Goal: Task Accomplishment & Management: Manage account settings

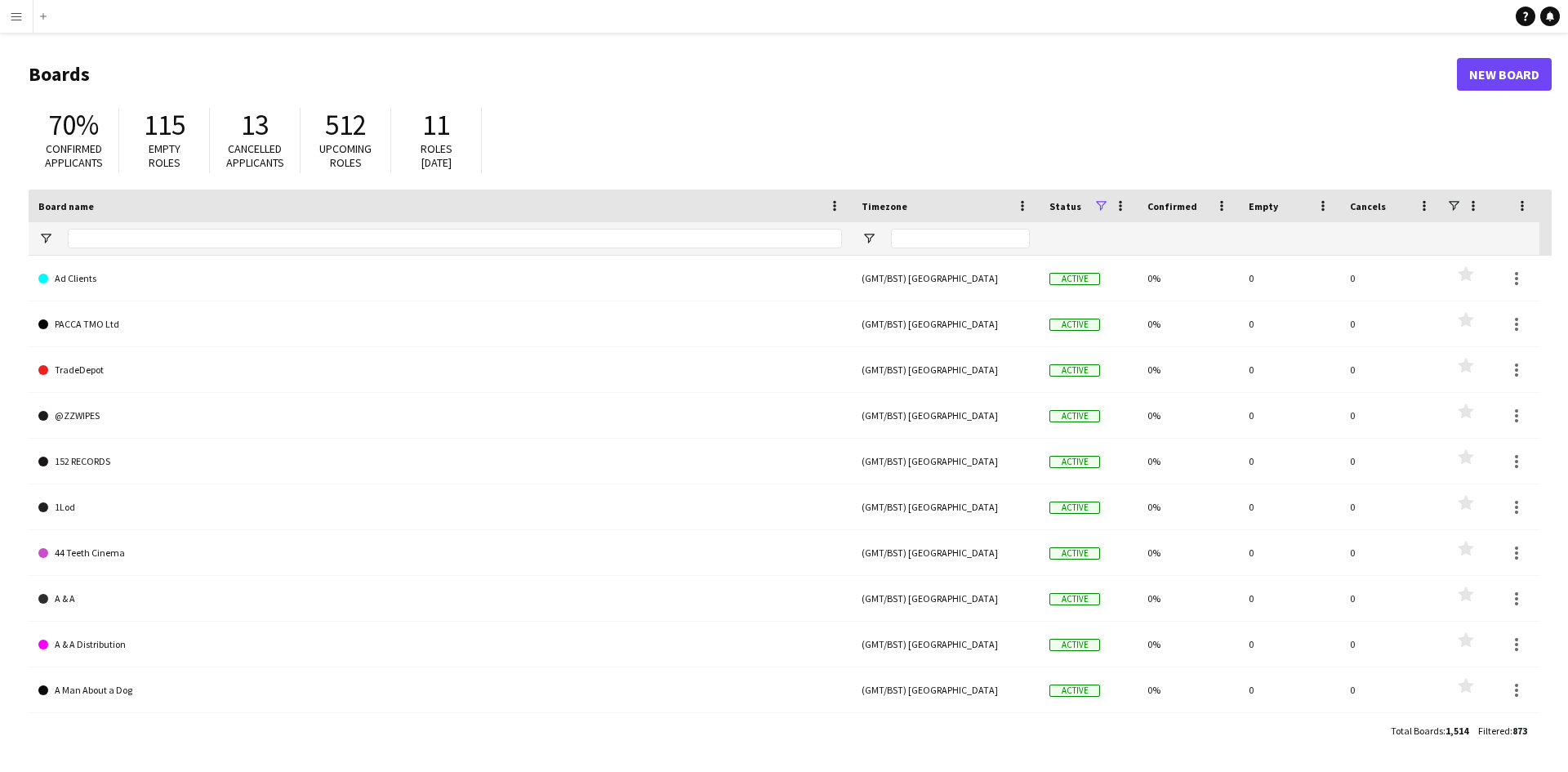
click at [12, 15] on app-icon "Menu" at bounding box center [17, 17] width 13 height 13
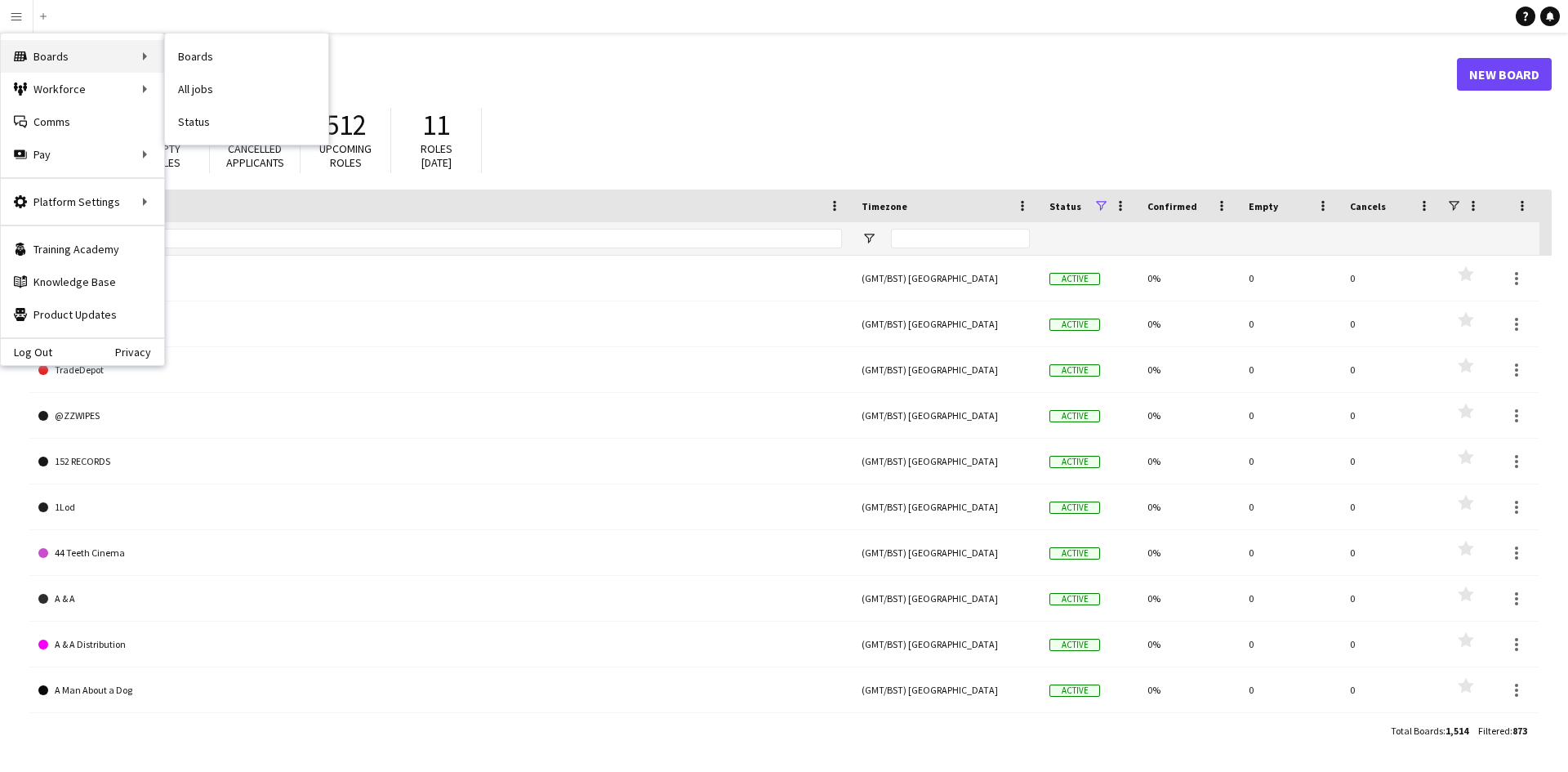
click at [91, 57] on div "Boards Boards" at bounding box center [82, 56] width 164 height 33
click at [120, 52] on div "Boards Boards" at bounding box center [82, 56] width 164 height 33
click at [208, 78] on link "All jobs" at bounding box center [247, 89] width 164 height 33
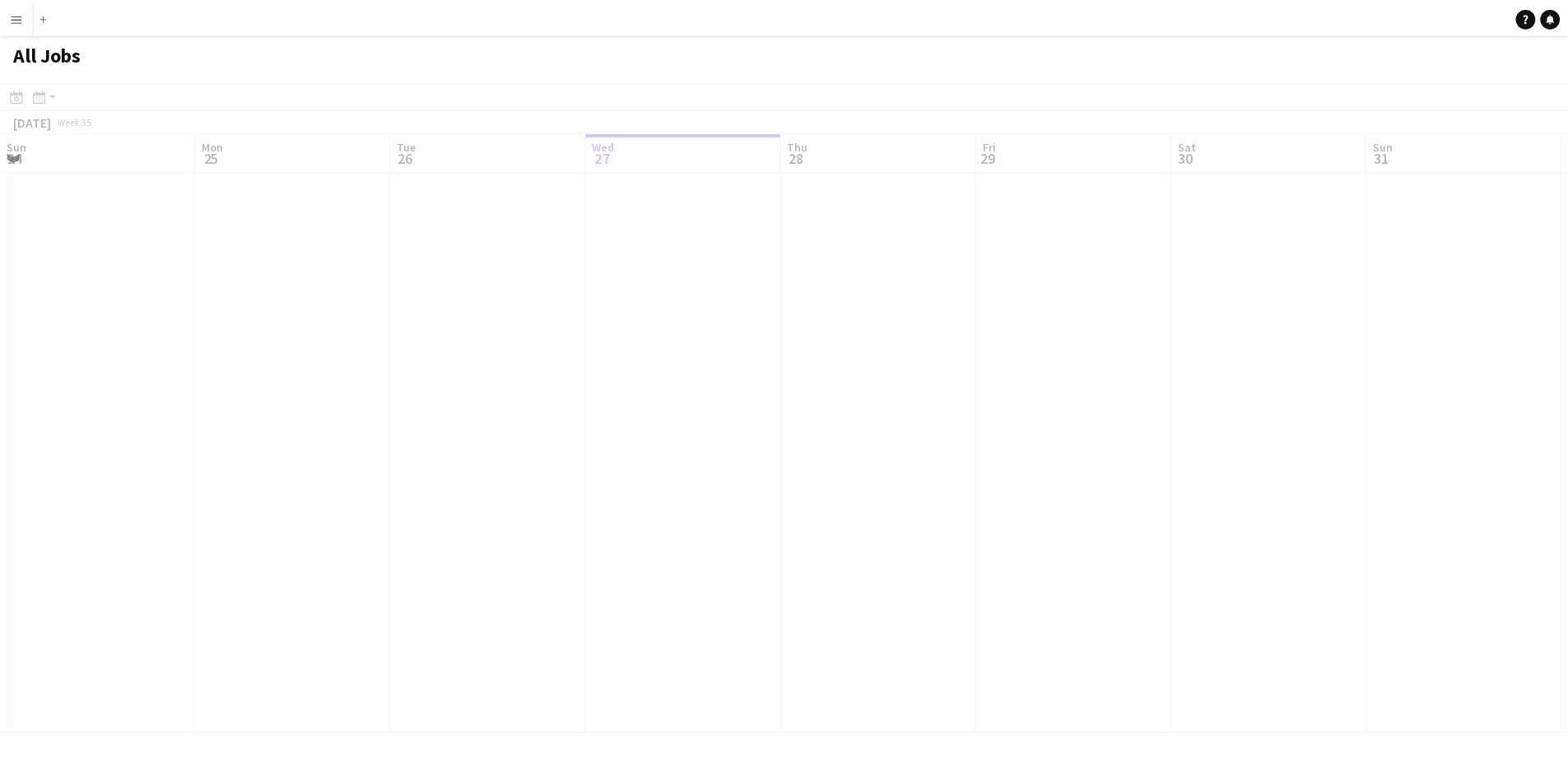
scroll to position [0, 393]
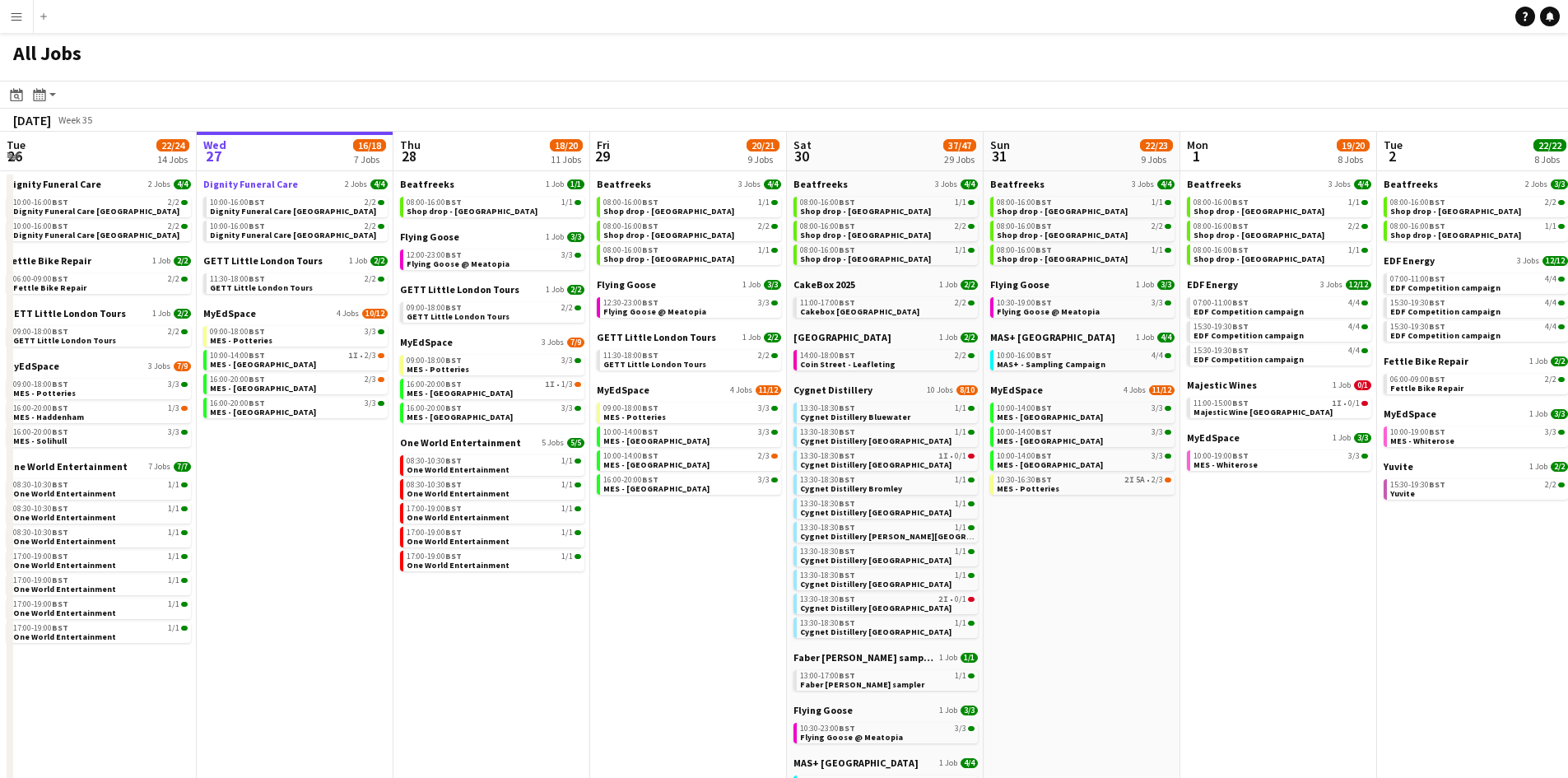
click at [259, 188] on span "Dignity Funeral Care" at bounding box center [250, 184] width 95 height 13
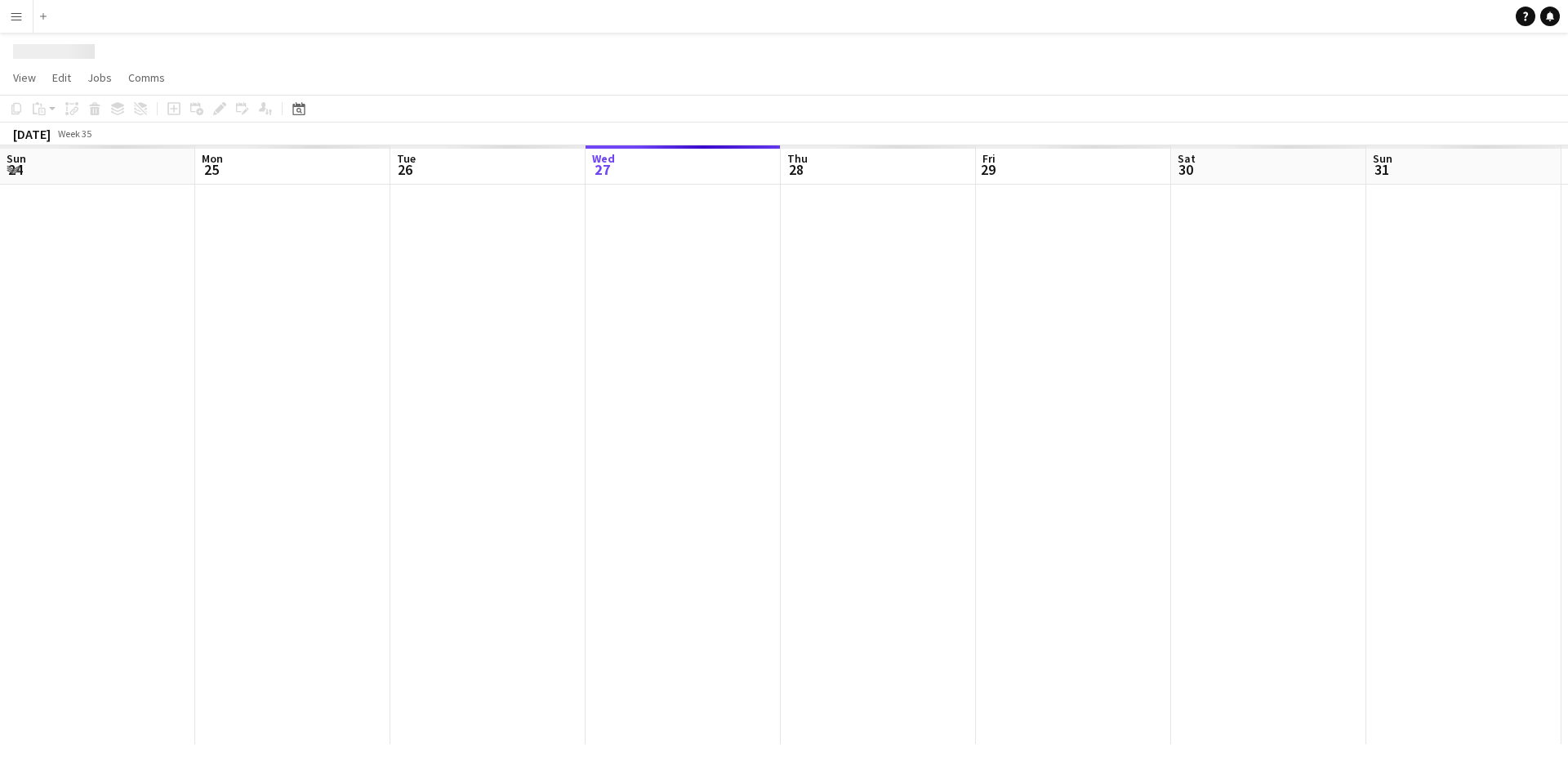
scroll to position [0, 390]
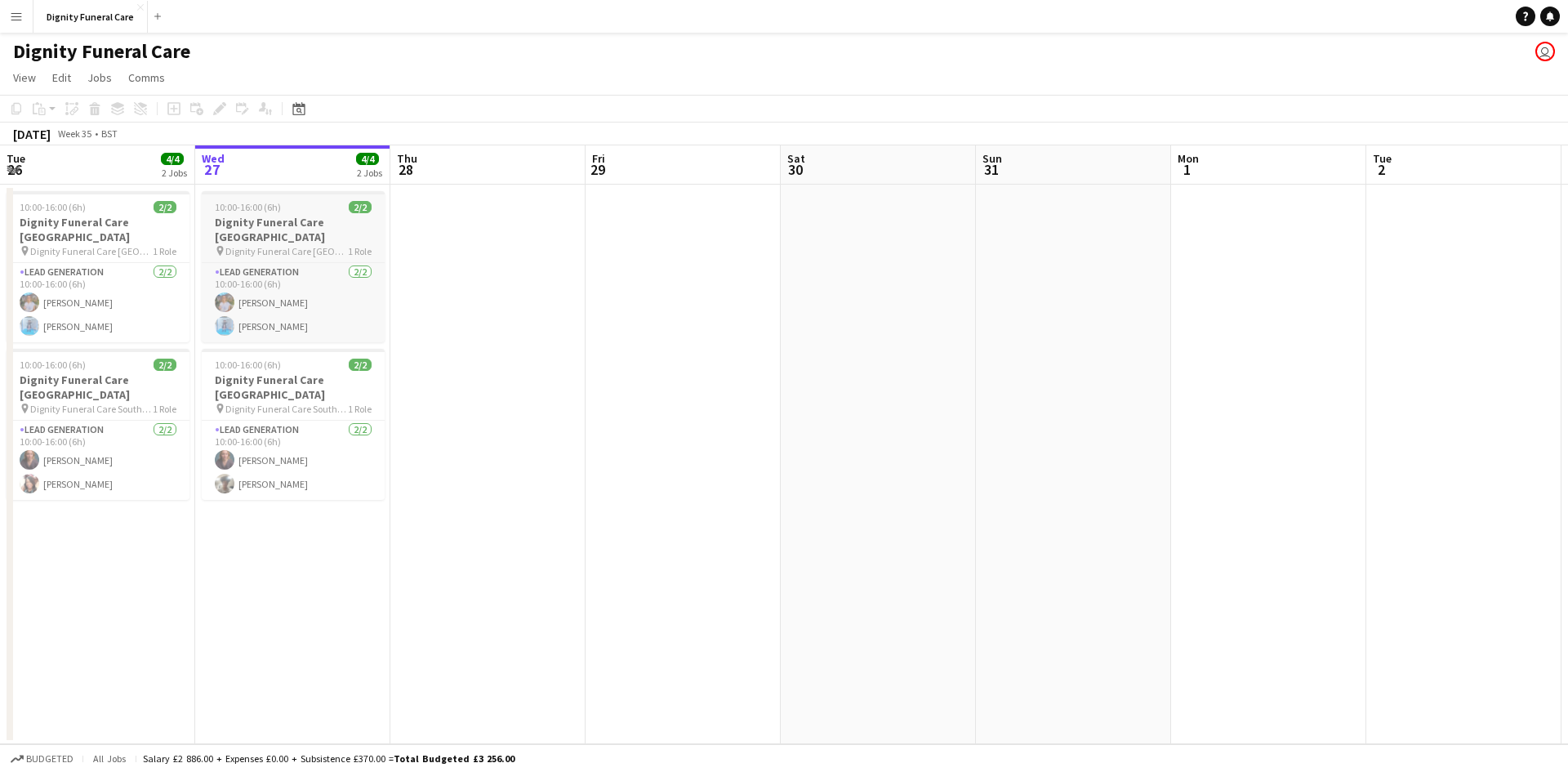
click at [257, 245] on span "Dignity Funeral Care [GEOGRAPHIC_DATA]" at bounding box center [287, 251] width 122 height 13
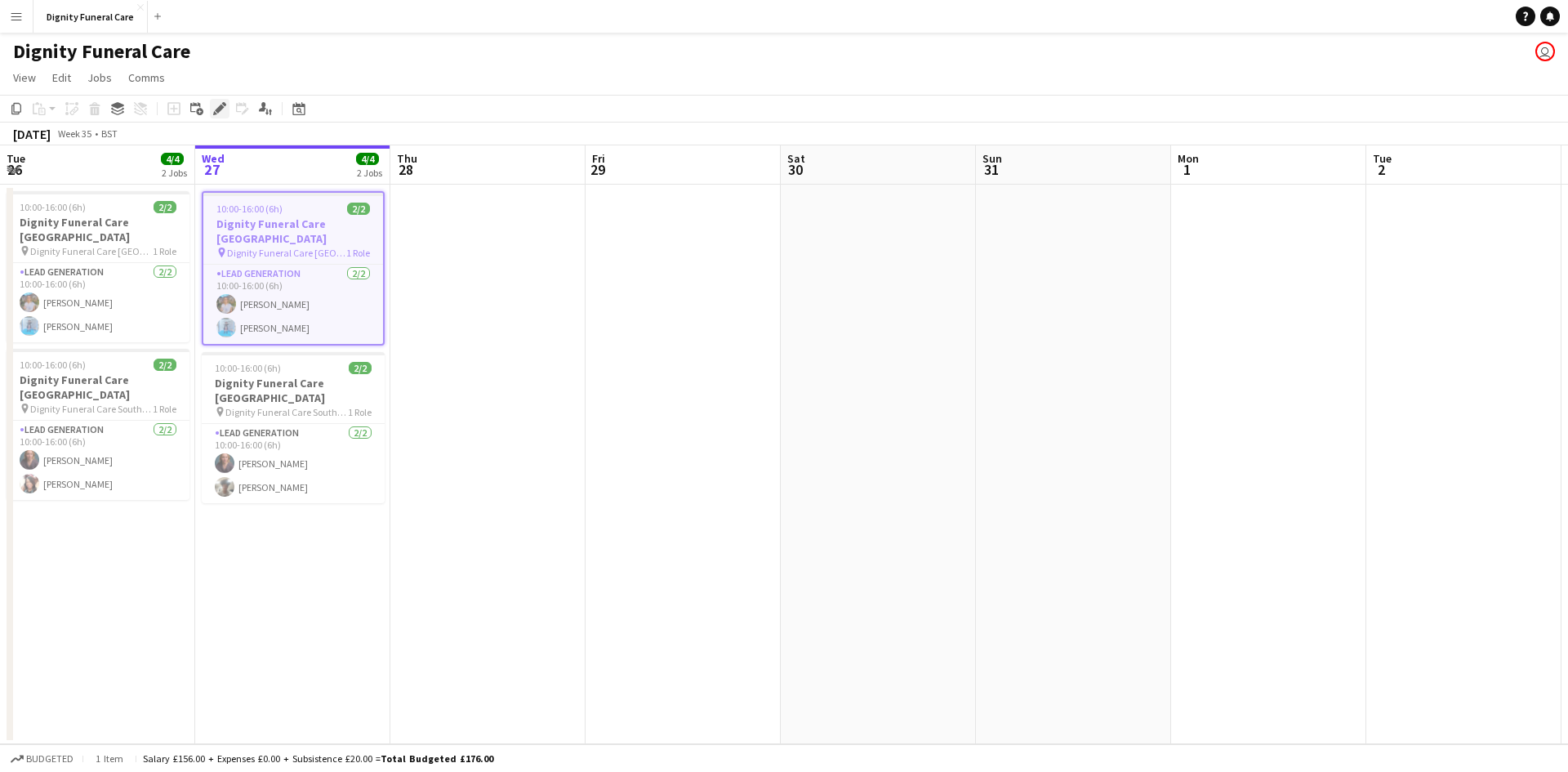
click at [218, 109] on icon at bounding box center [219, 109] width 9 height 9
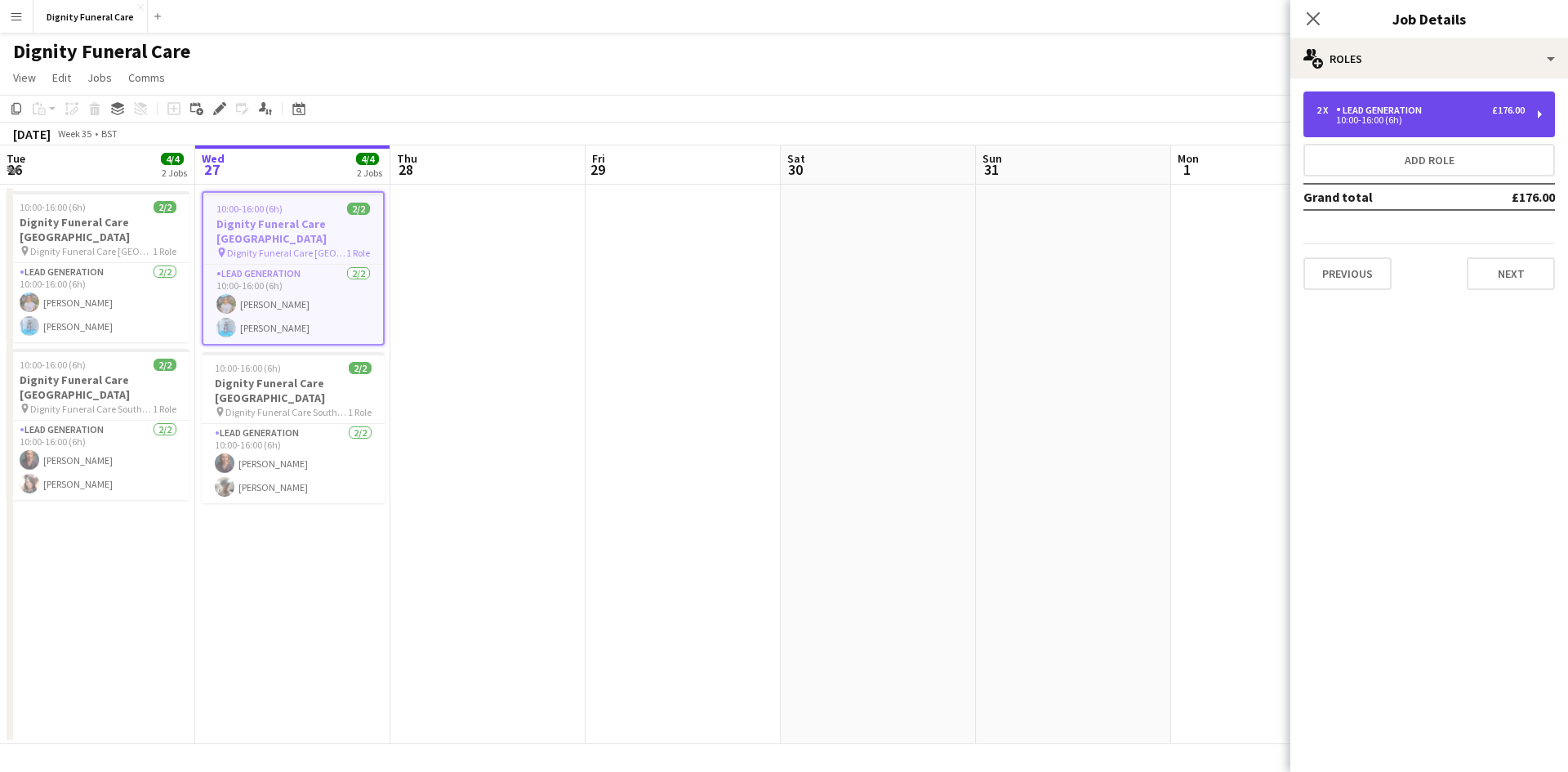
click at [1372, 108] on div "Lead Generation" at bounding box center [1383, 111] width 92 height 12
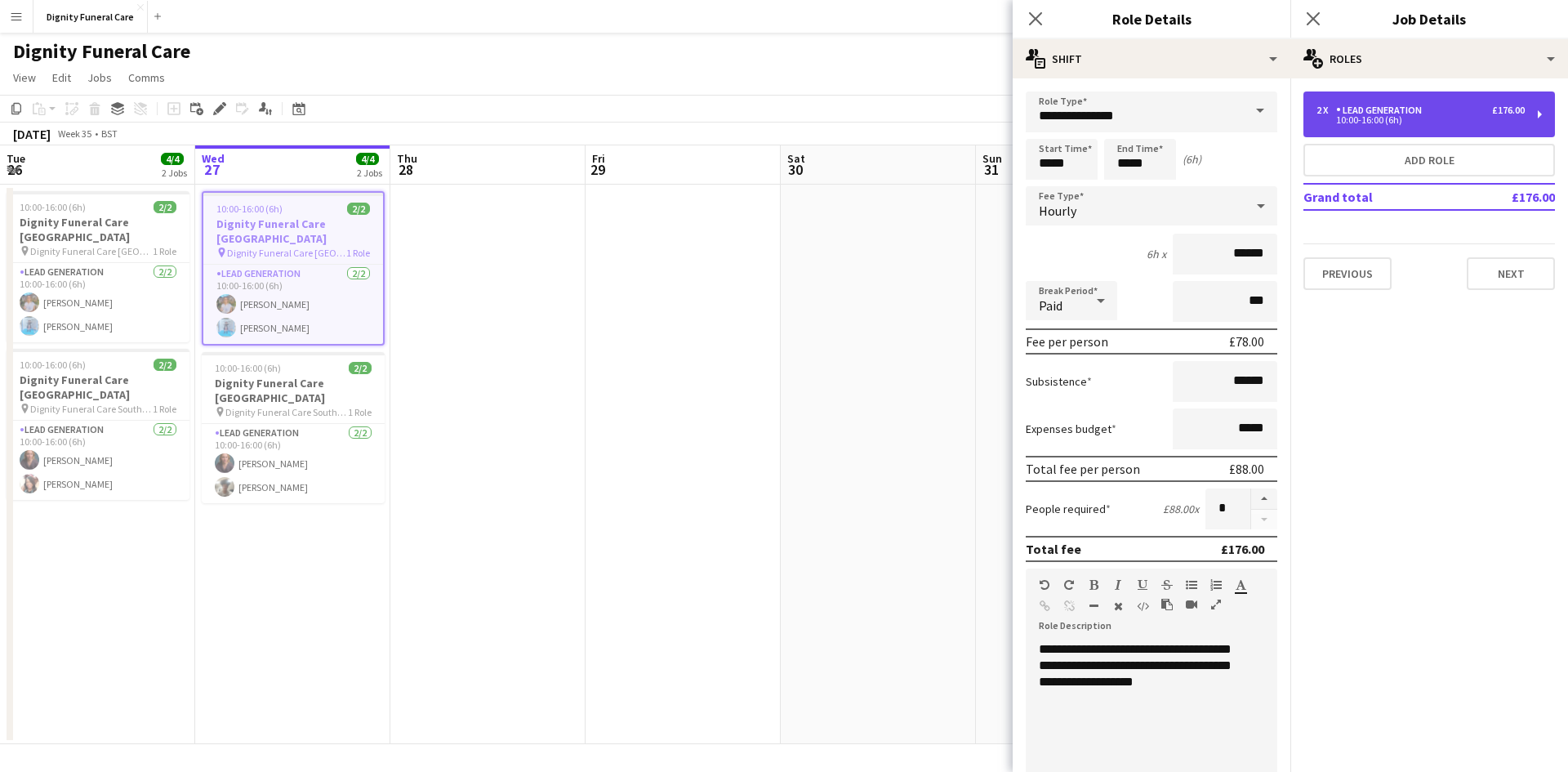
click at [1372, 108] on div "Lead Generation" at bounding box center [1383, 111] width 92 height 12
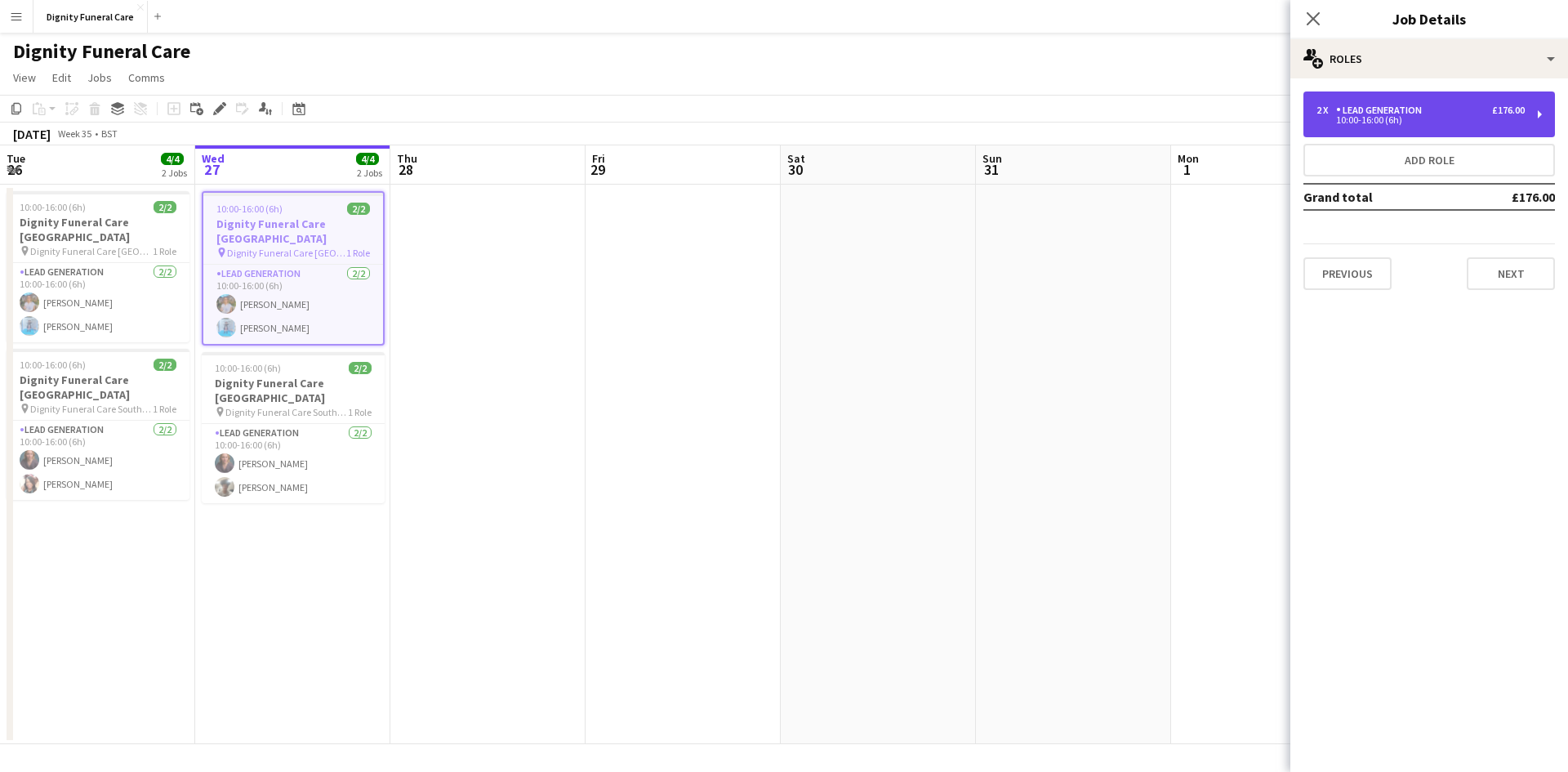
click at [1372, 108] on div "Lead Generation" at bounding box center [1383, 111] width 92 height 12
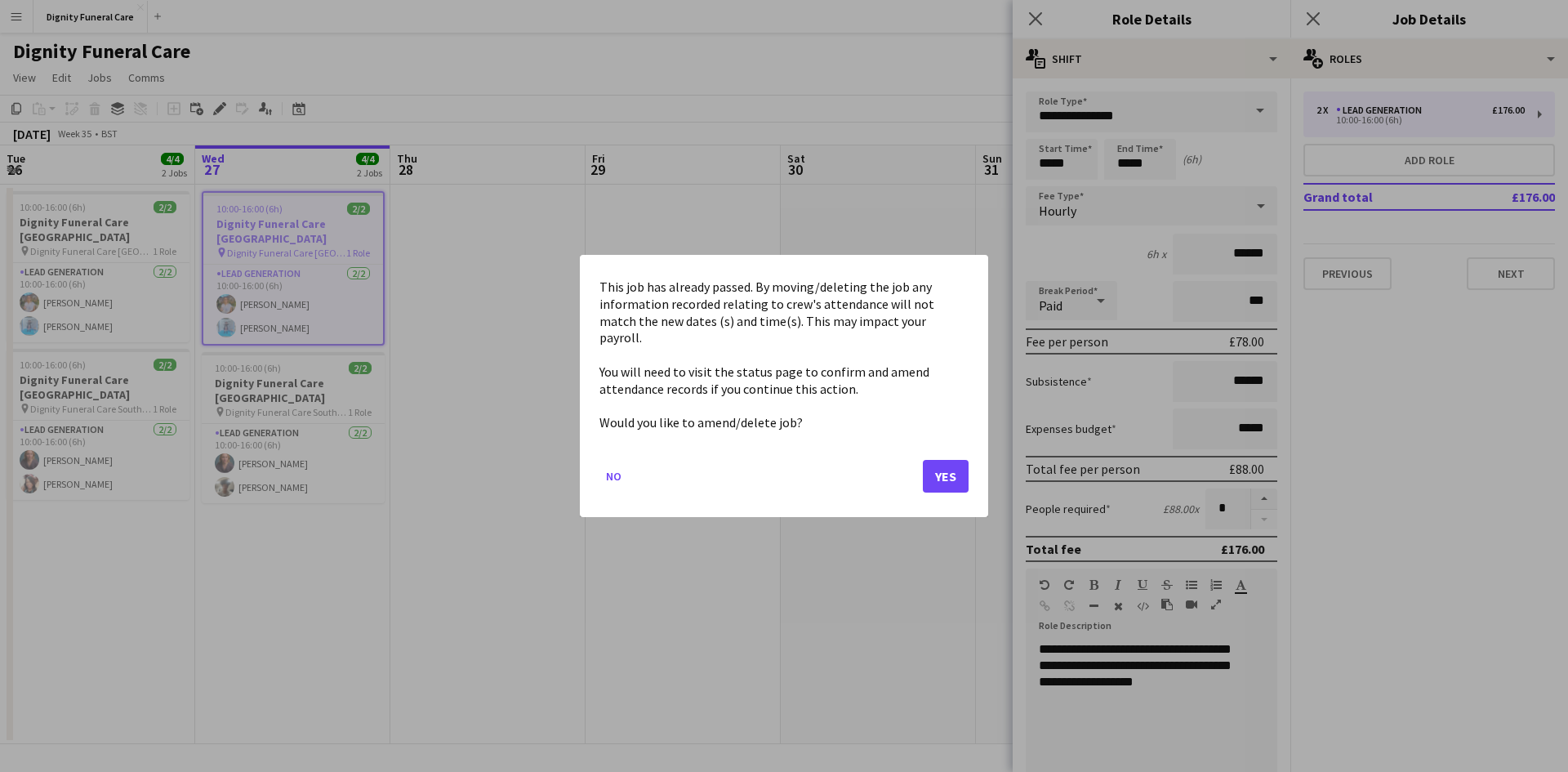
click at [1166, 166] on body "Menu Boards Boards Boards All jobs Status Workforce Workforce My Workforce Recr…" at bounding box center [784, 386] width 1568 height 772
click at [617, 473] on button "No" at bounding box center [614, 476] width 29 height 26
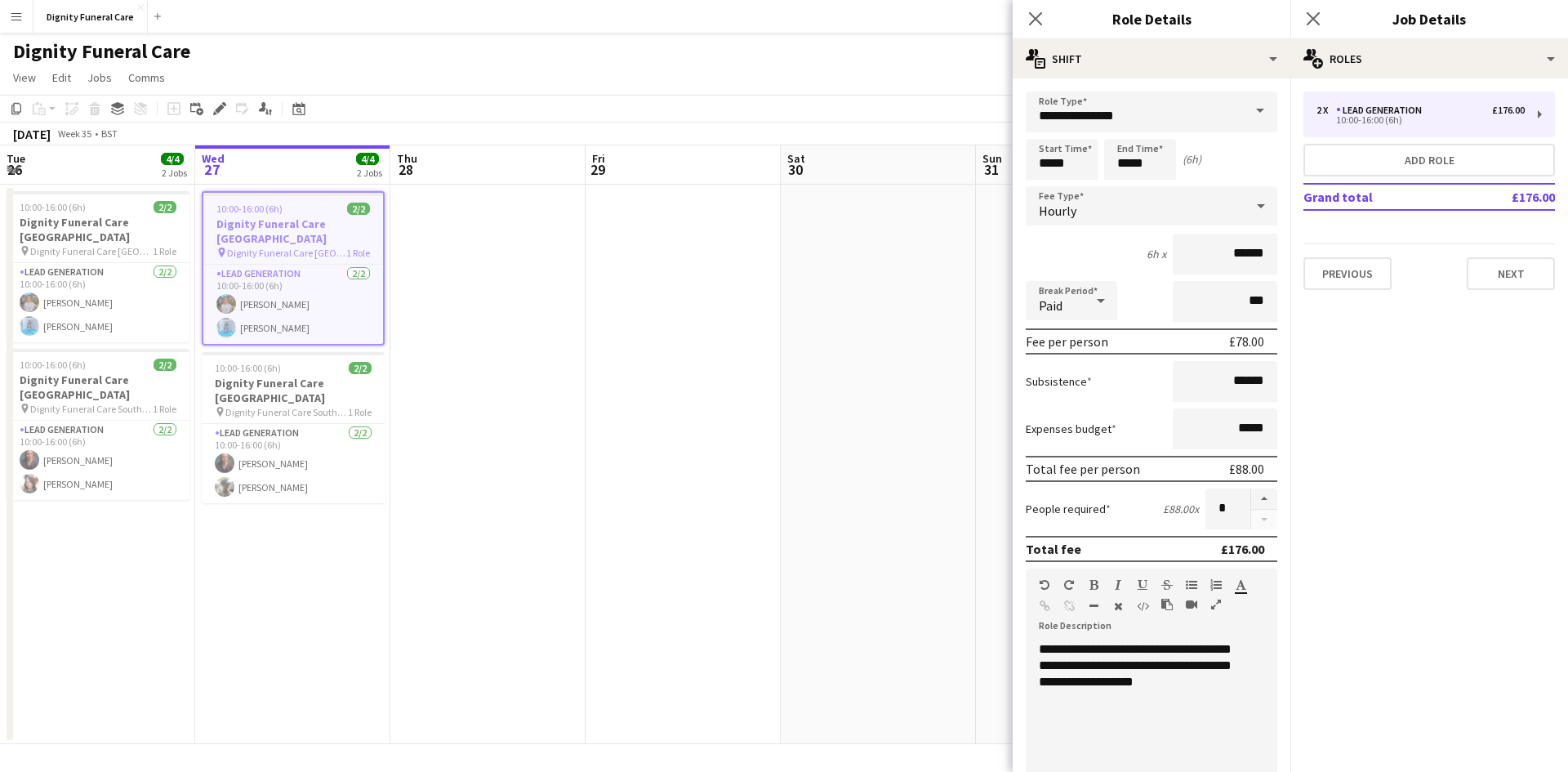
scroll to position [140, 0]
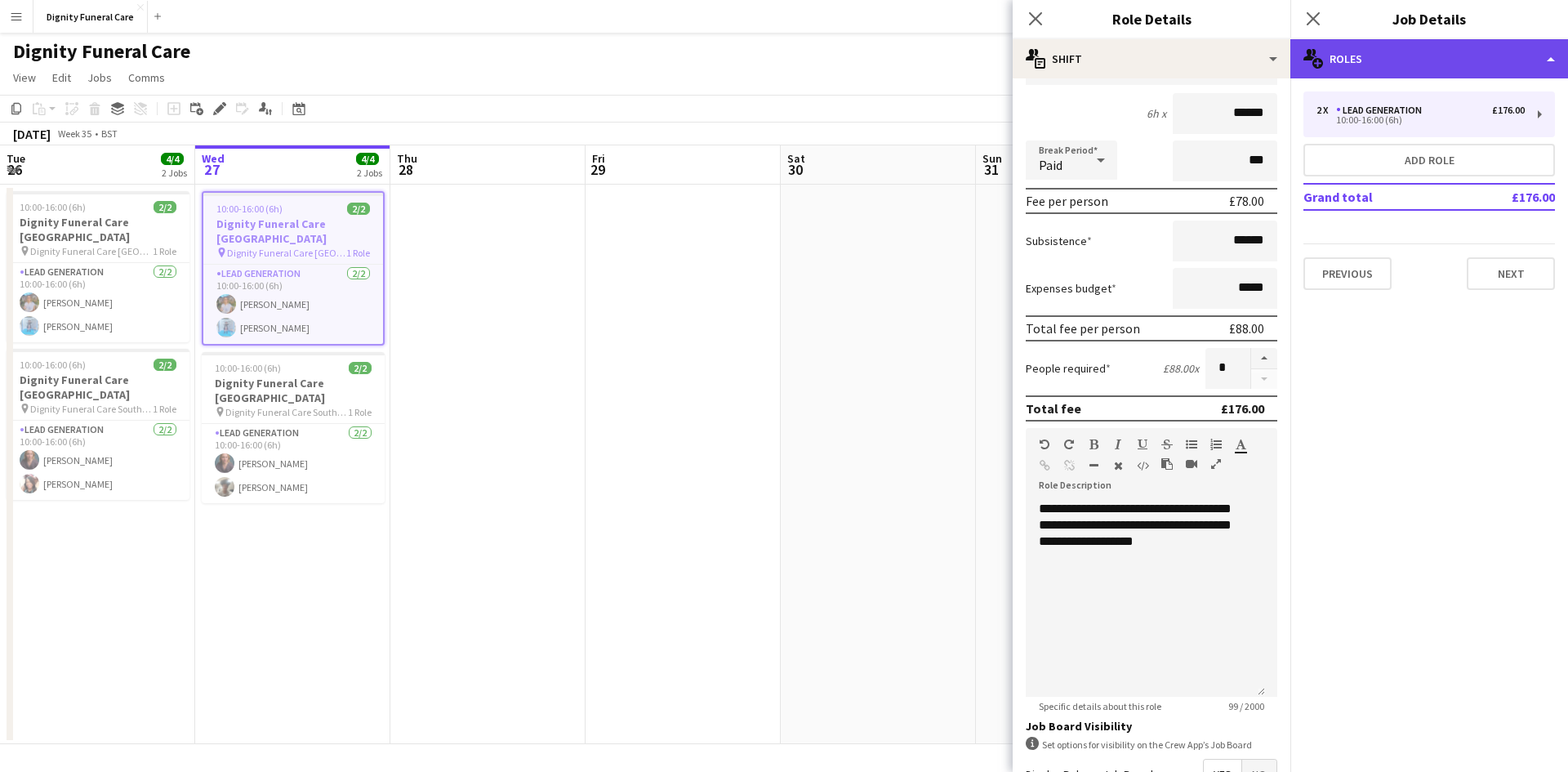
click at [1549, 53] on div "multiple-users-add Roles" at bounding box center [1429, 59] width 278 height 39
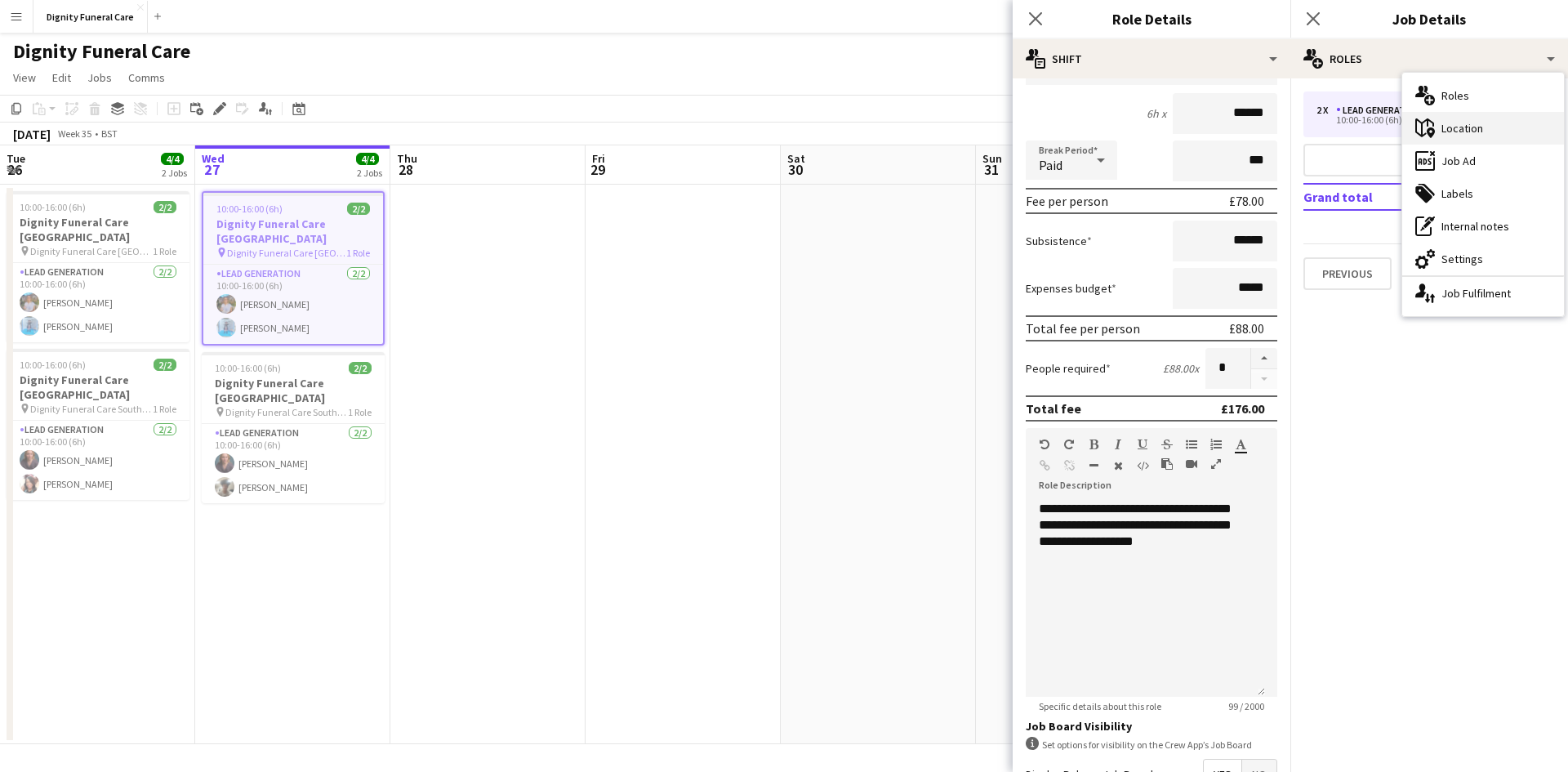
click at [1475, 128] on div "maps-pin-1 Location" at bounding box center [1483, 128] width 162 height 33
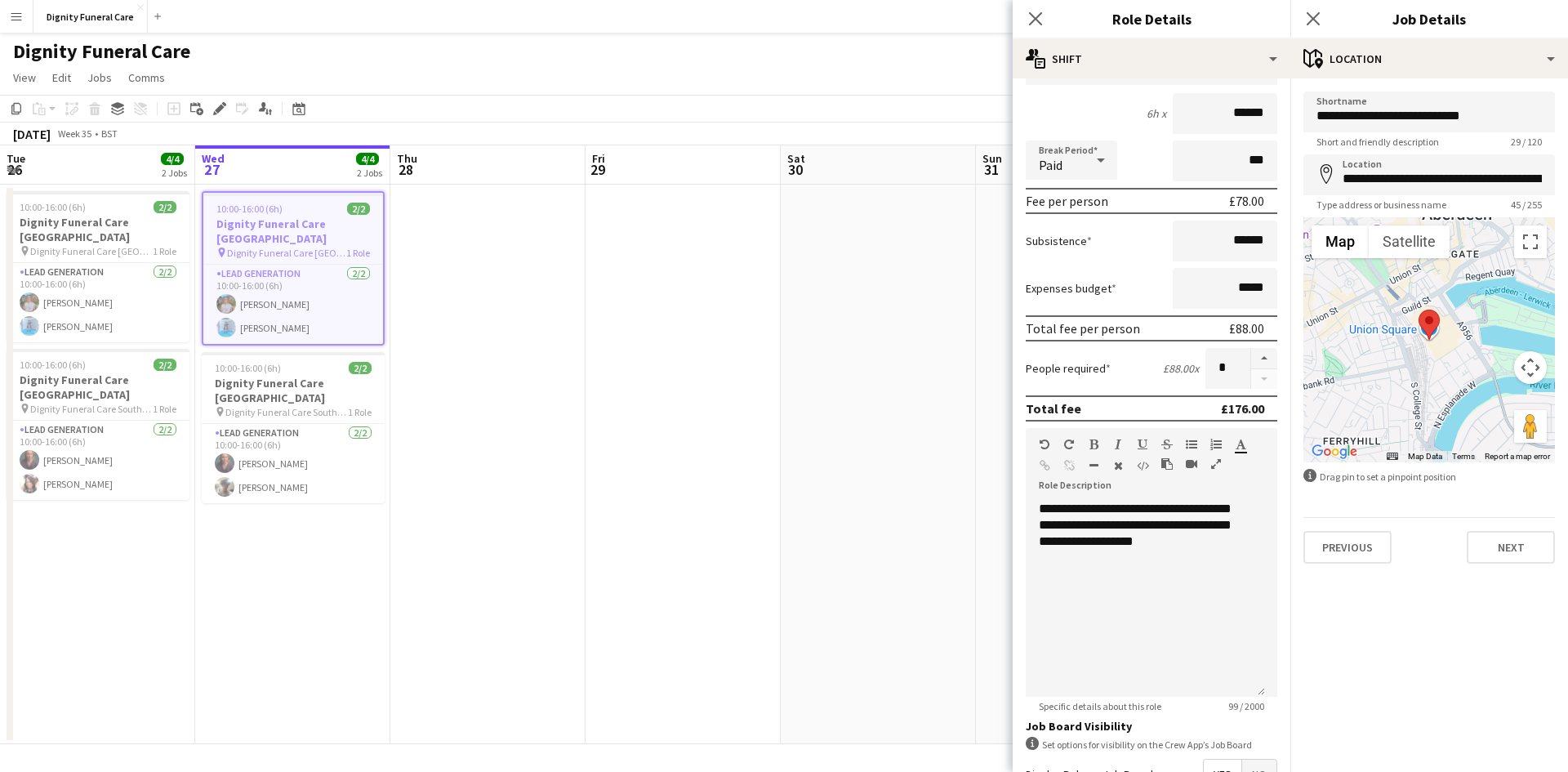
click at [1324, 15] on div "Close pop-in" at bounding box center [1313, 18] width 46 height 38
click at [1313, 17] on icon "Close pop-in" at bounding box center [1313, 18] width 15 height 15
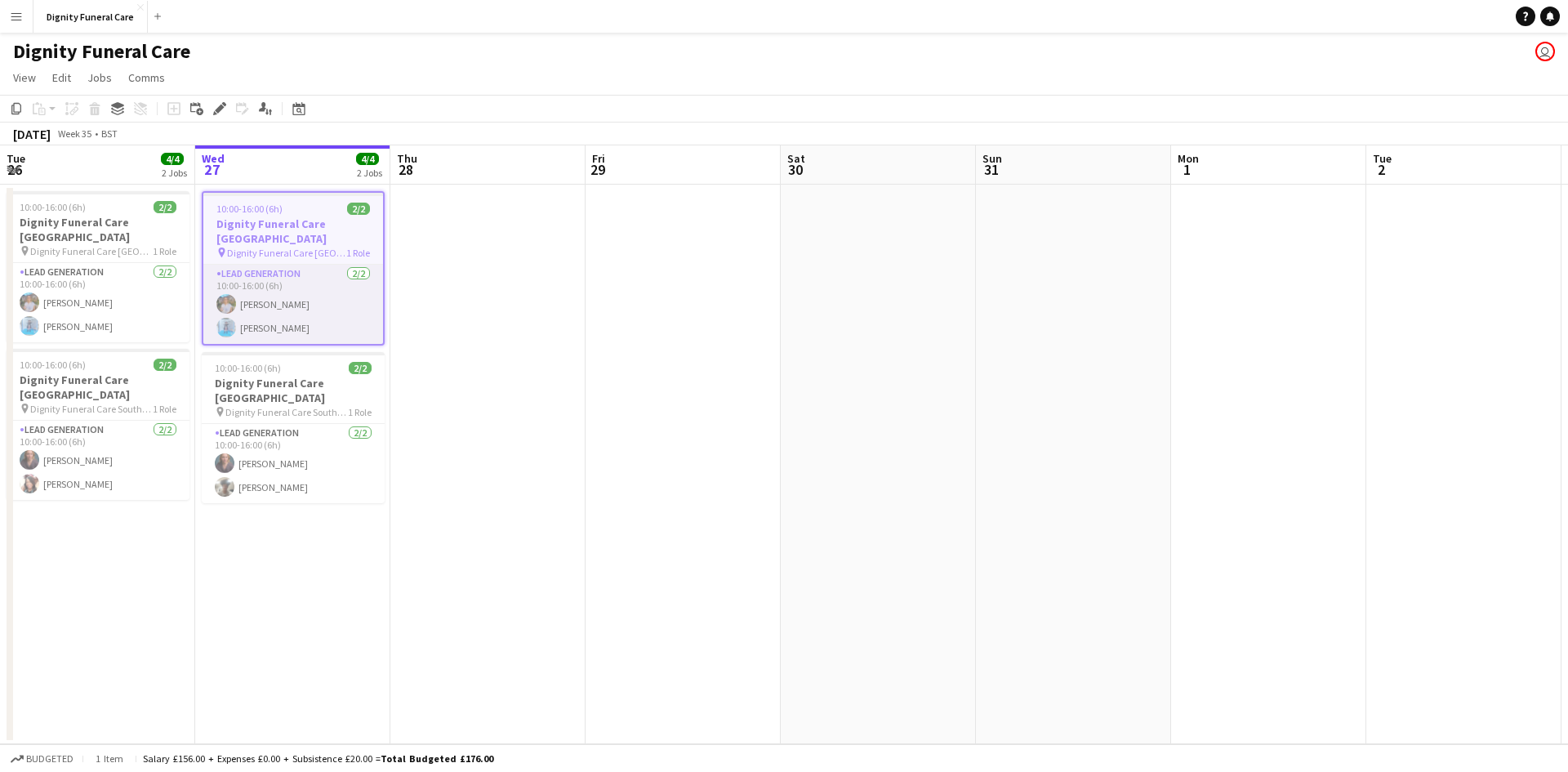
click at [320, 264] on app-card-role "Lead Generation 2/2 10:00-16:00 (6h) Donna Deans Jordan Bruce" at bounding box center [293, 304] width 180 height 79
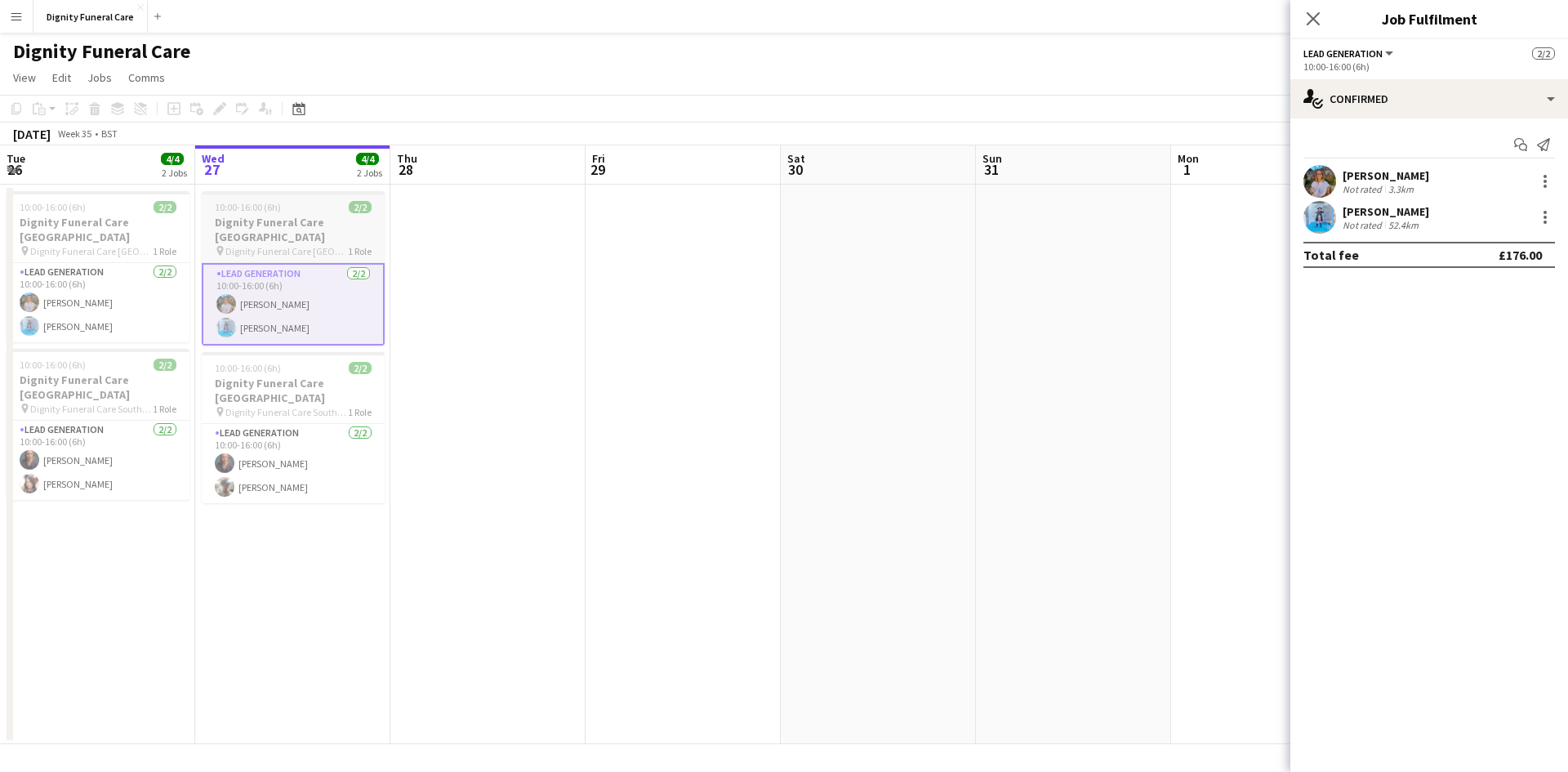
click at [279, 220] on h3 "Dignity Funeral Care [GEOGRAPHIC_DATA]" at bounding box center [293, 229] width 183 height 29
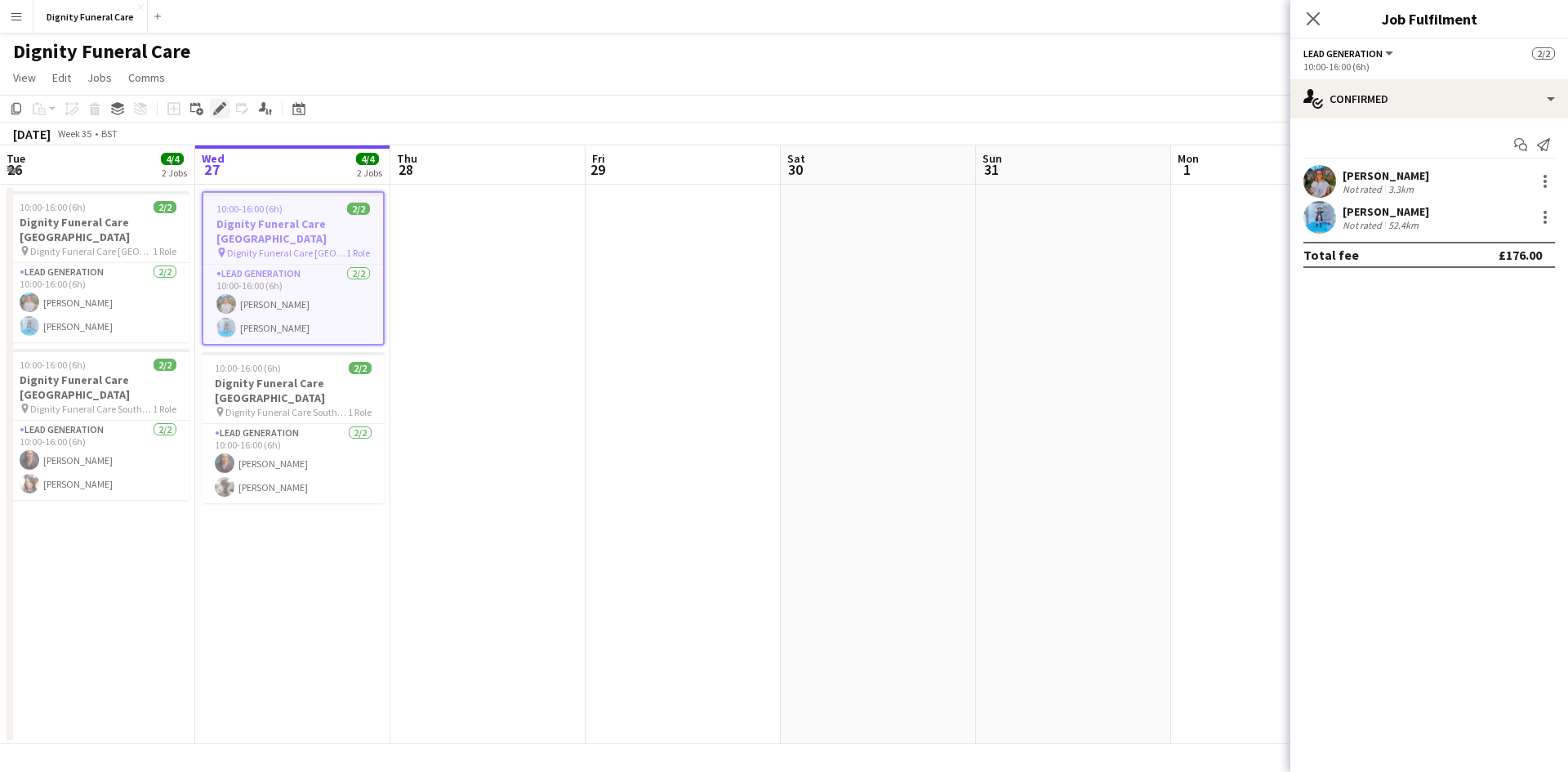
click at [223, 107] on icon at bounding box center [219, 109] width 9 height 9
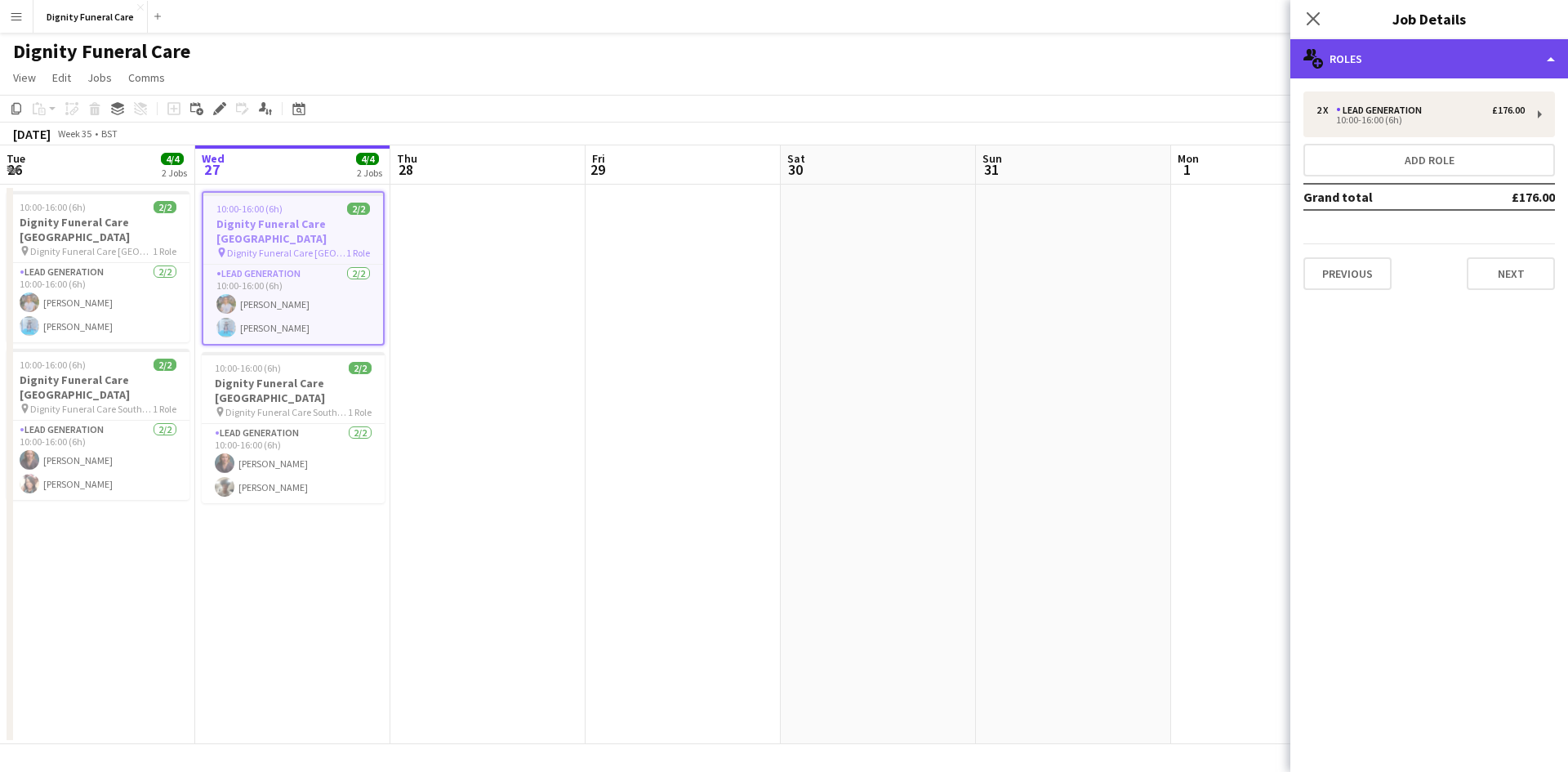
click at [1551, 45] on div "multiple-users-add Roles" at bounding box center [1429, 59] width 278 height 39
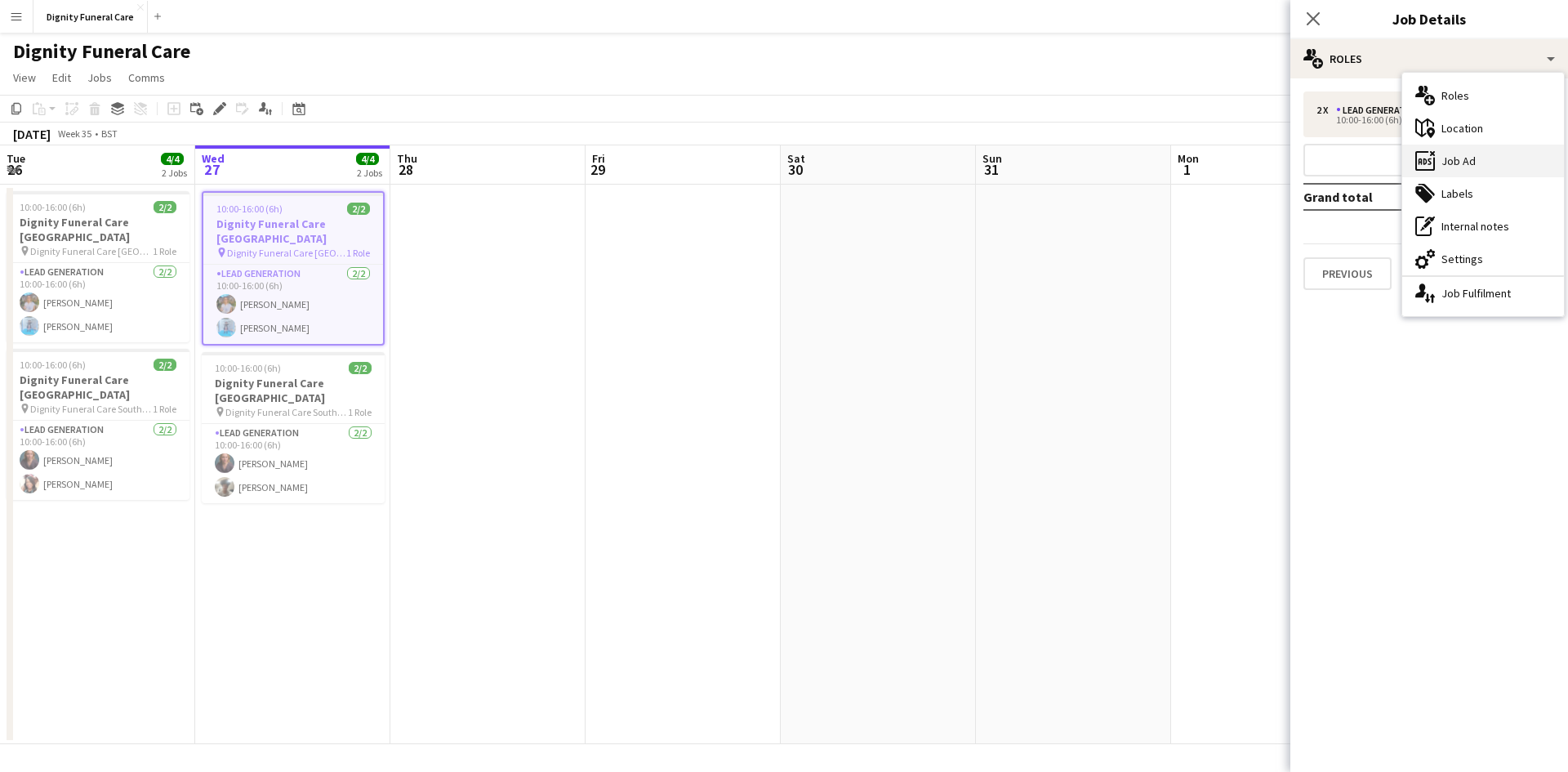
click at [1456, 159] on div "ads-window Job Ad" at bounding box center [1483, 160] width 162 height 33
